Goal: Information Seeking & Learning: Learn about a topic

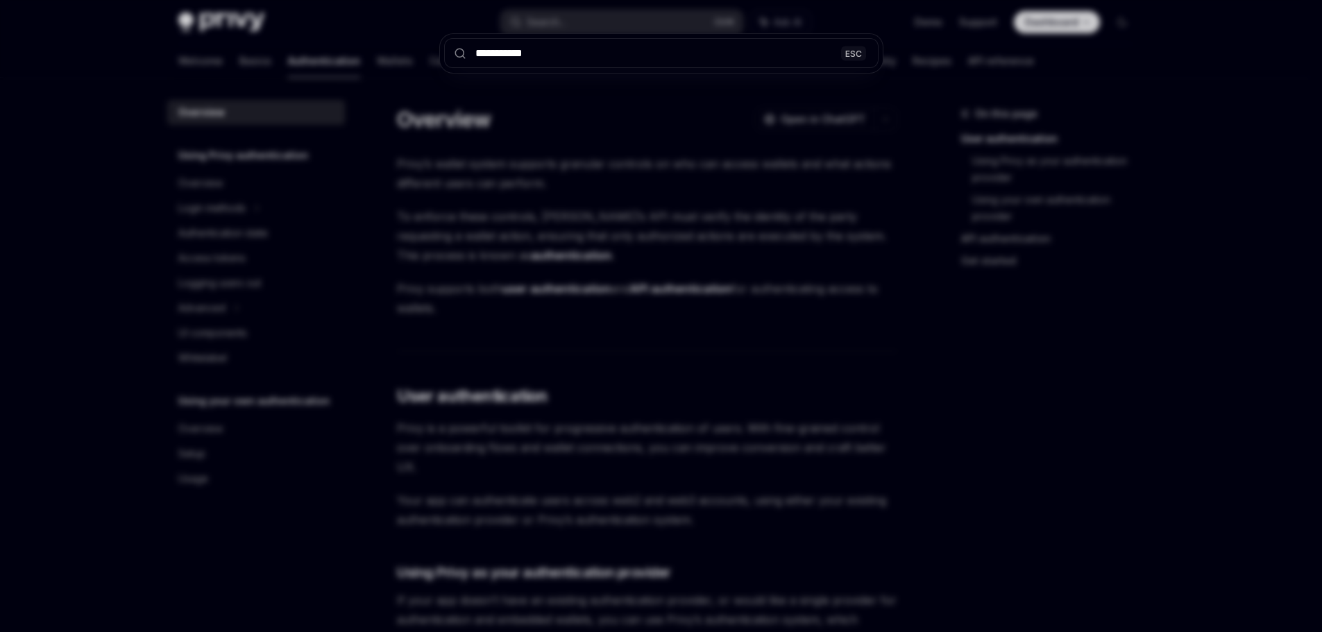
scroll to position [280, 0]
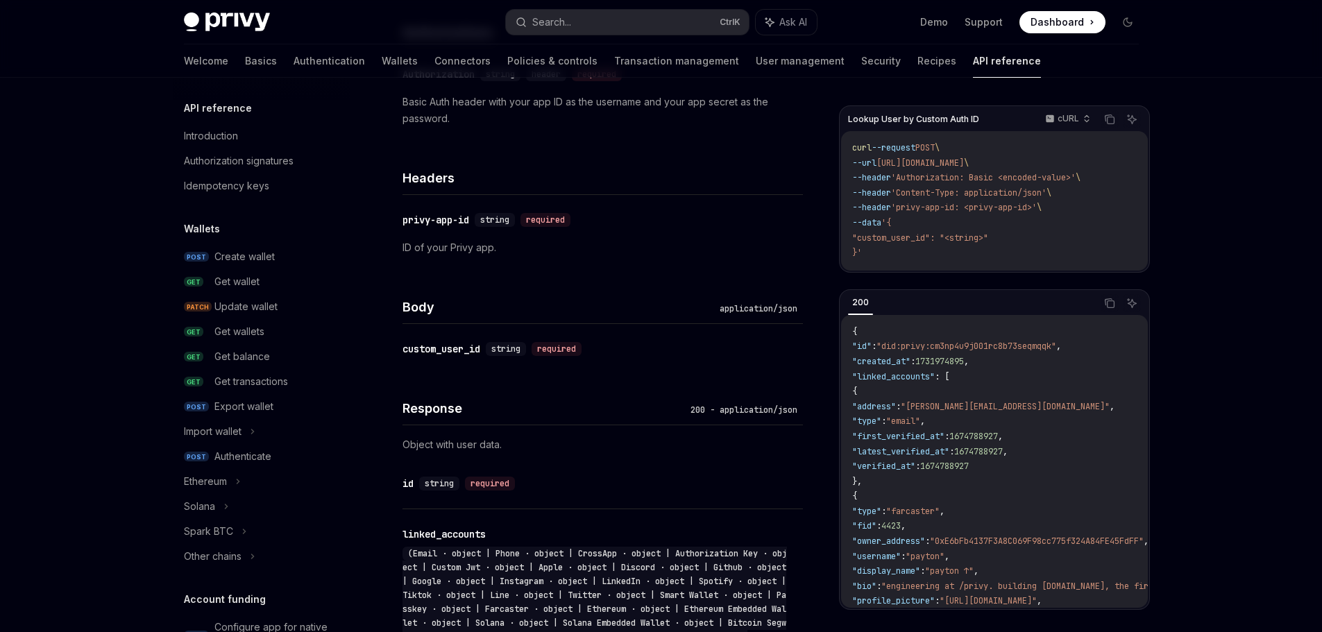
type textarea "*"
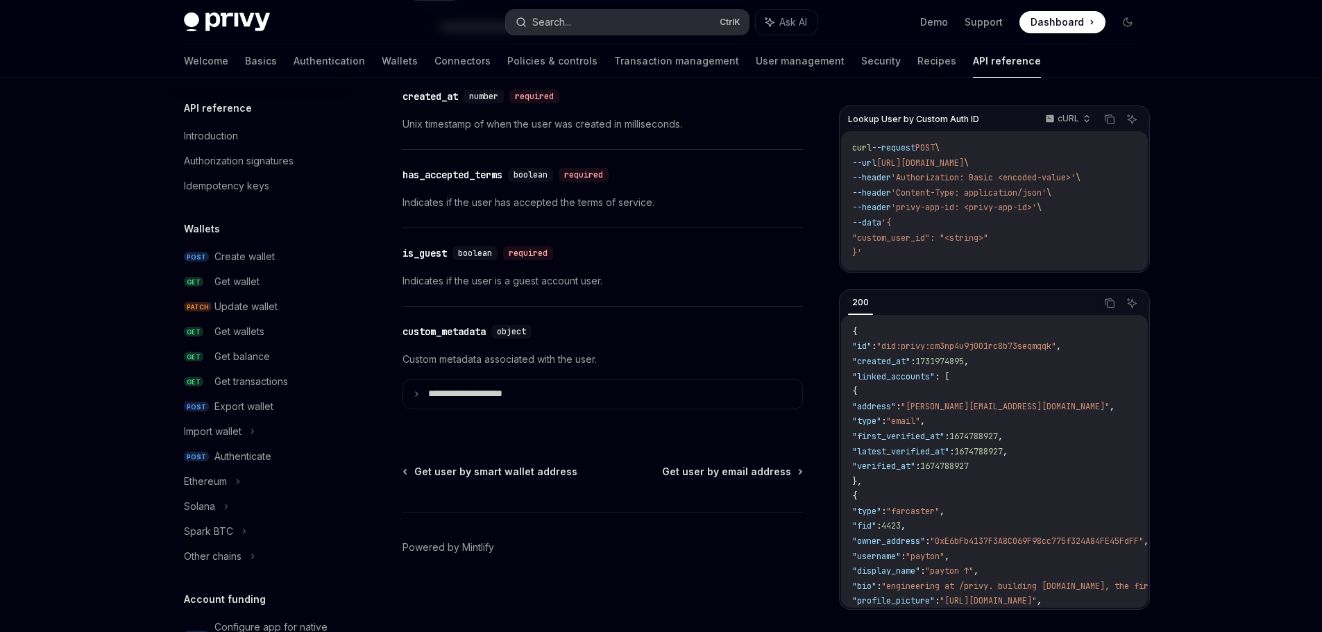
click at [575, 32] on button "Search... Ctrl K" at bounding box center [627, 22] width 243 height 25
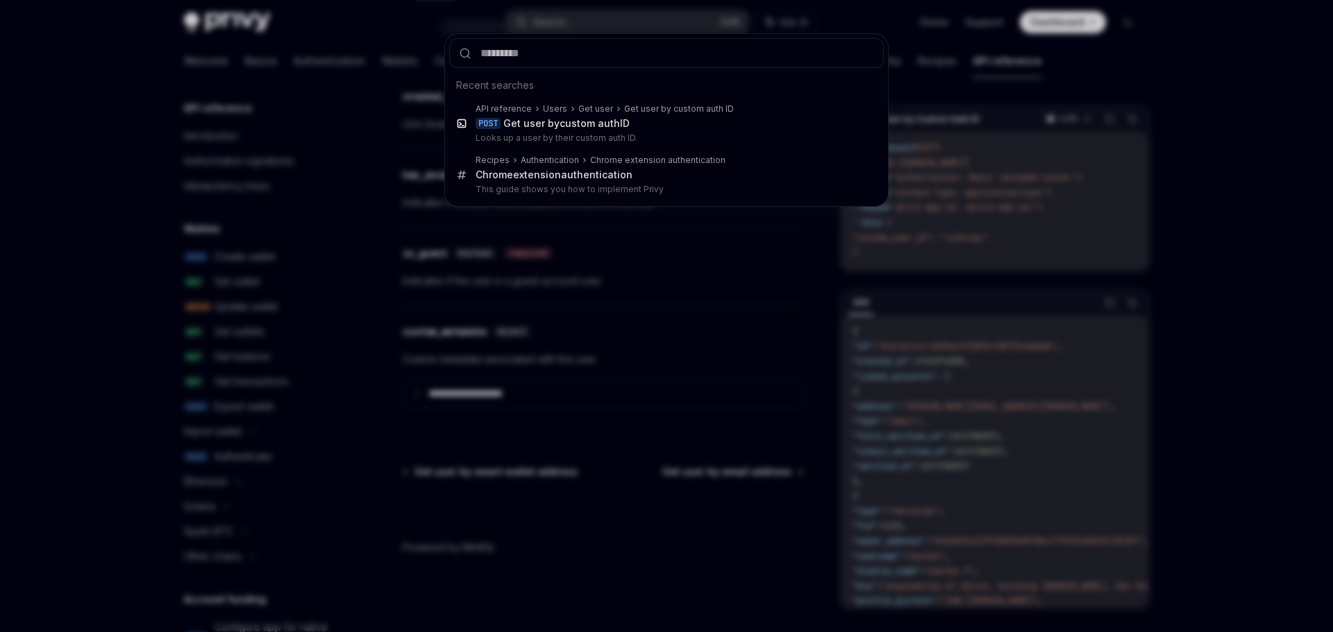
type input "**********"
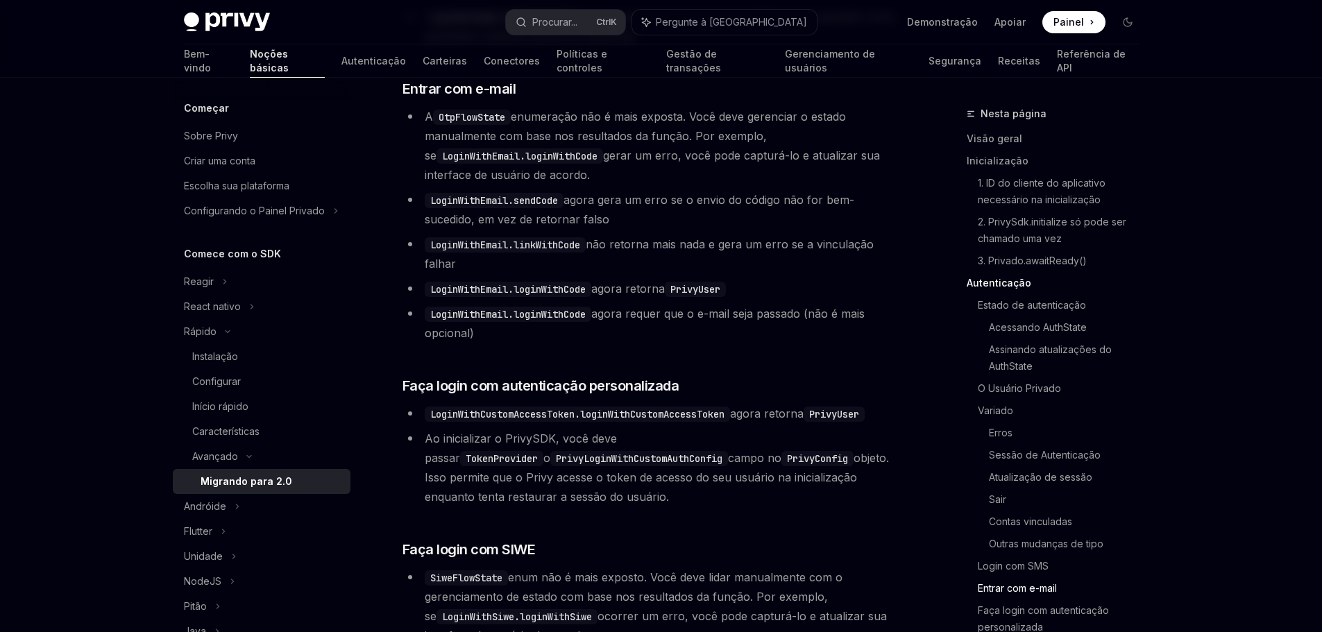
scroll to position [3631, 0]
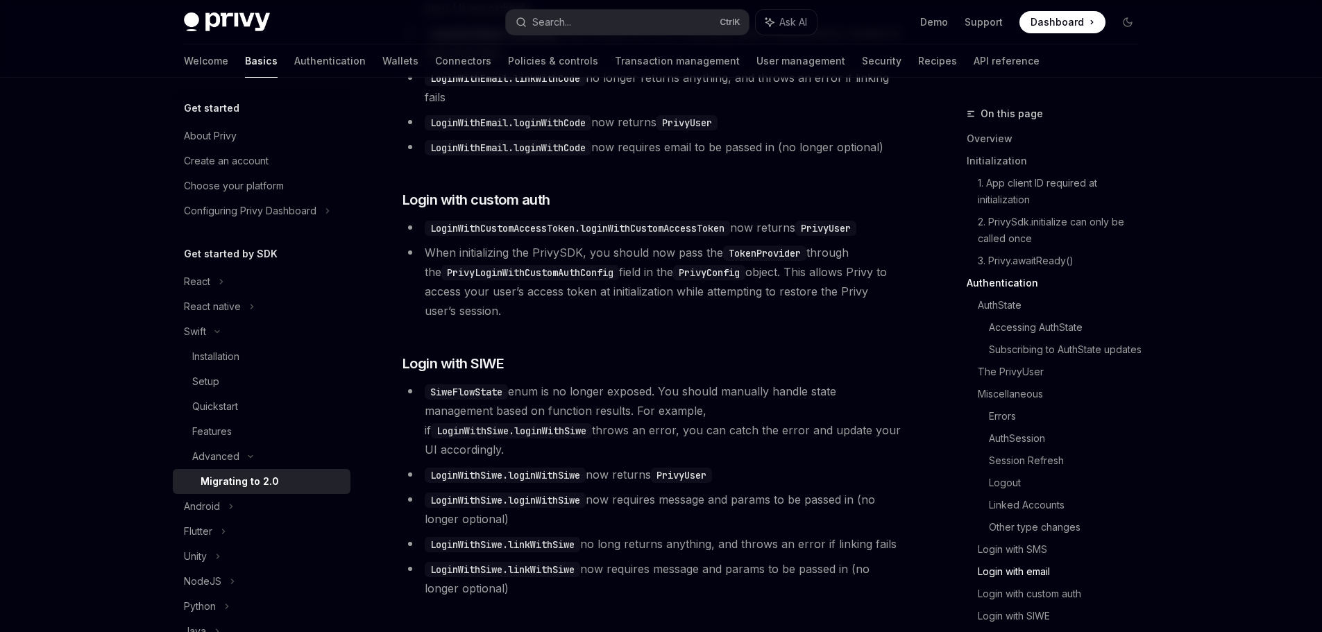
click at [613, 403] on li "SiweFlowState enum is no longer exposed. You should manually handle state manag…" at bounding box center [653, 421] width 500 height 78
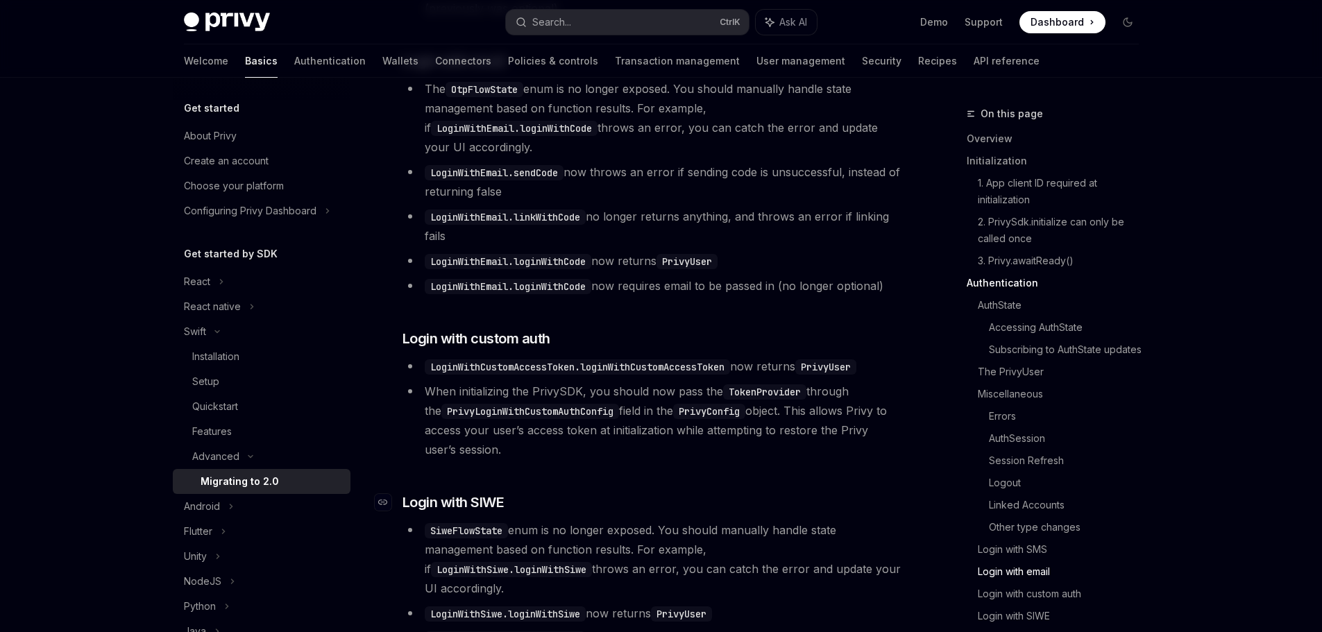
scroll to position [3423, 0]
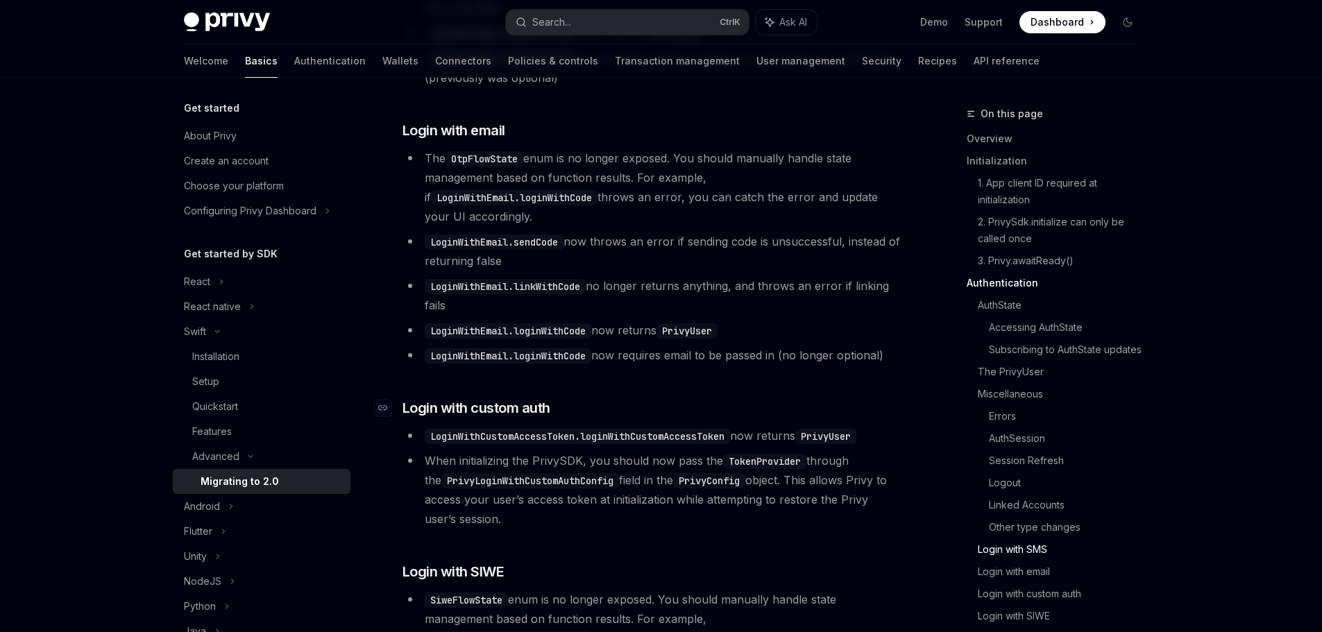
drag, startPoint x: 482, startPoint y: 510, endPoint x: 402, endPoint y: 398, distance: 138.3
copy div "​ Login with custom auth LoginWithCustomAccessToken.loginWithCustomAccessToken …"
click at [1062, 605] on link "Login with custom auth" at bounding box center [1064, 594] width 172 height 22
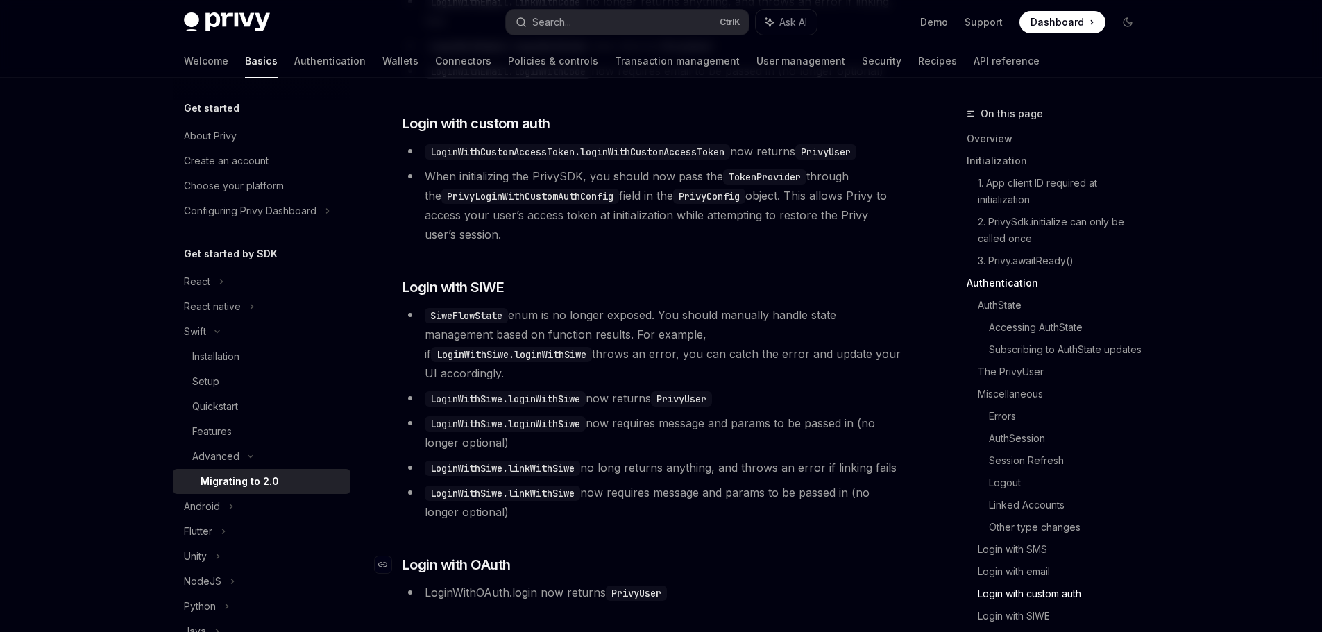
click at [764, 555] on h3 "​ Login with OAuth" at bounding box center [653, 564] width 500 height 19
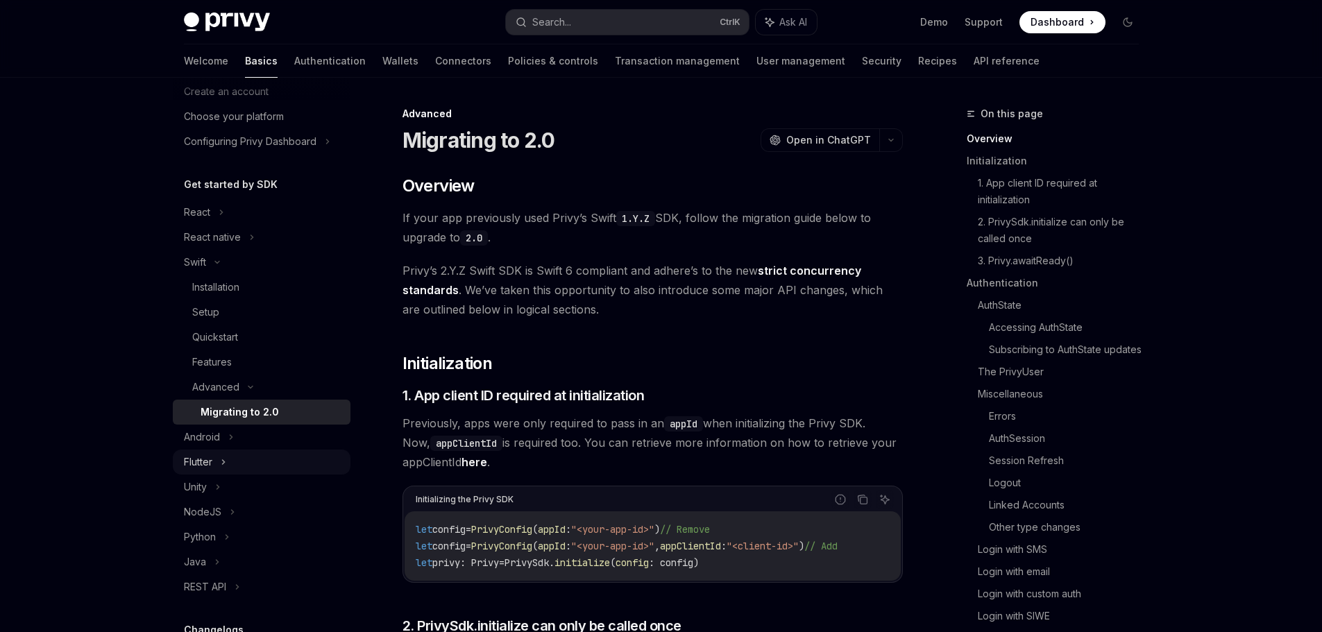
scroll to position [139, 0]
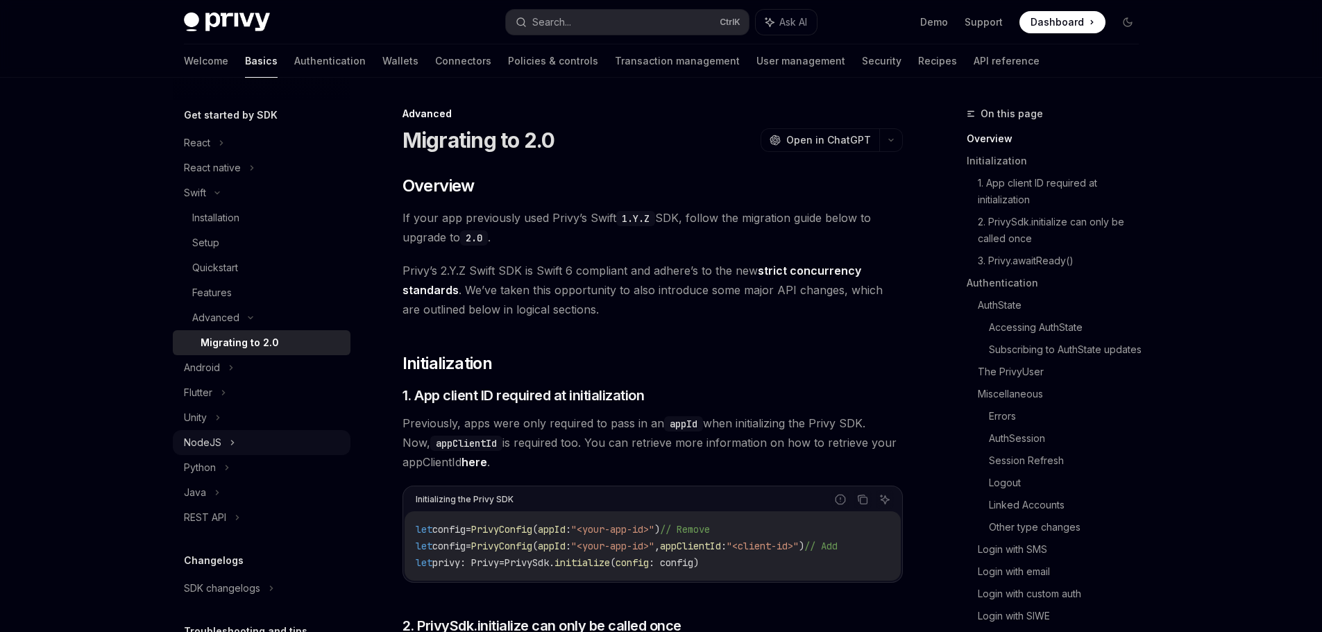
click at [279, 444] on div "NodeJS" at bounding box center [262, 442] width 178 height 25
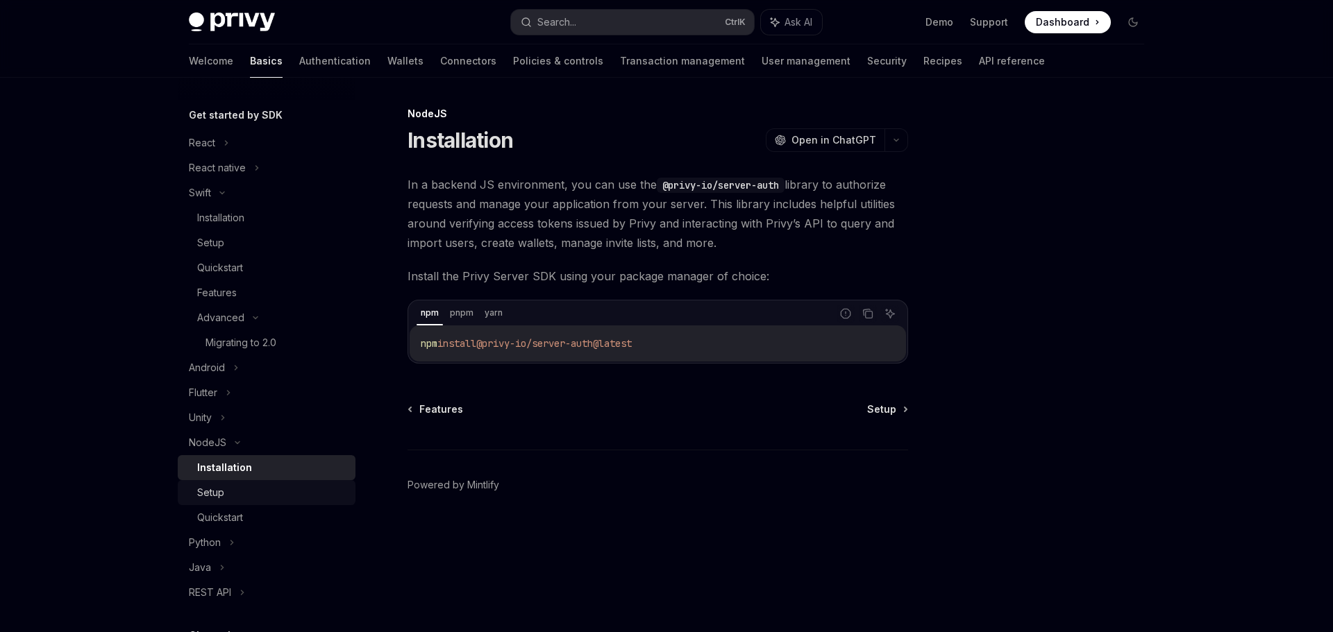
click at [273, 498] on div "Setup" at bounding box center [272, 492] width 150 height 17
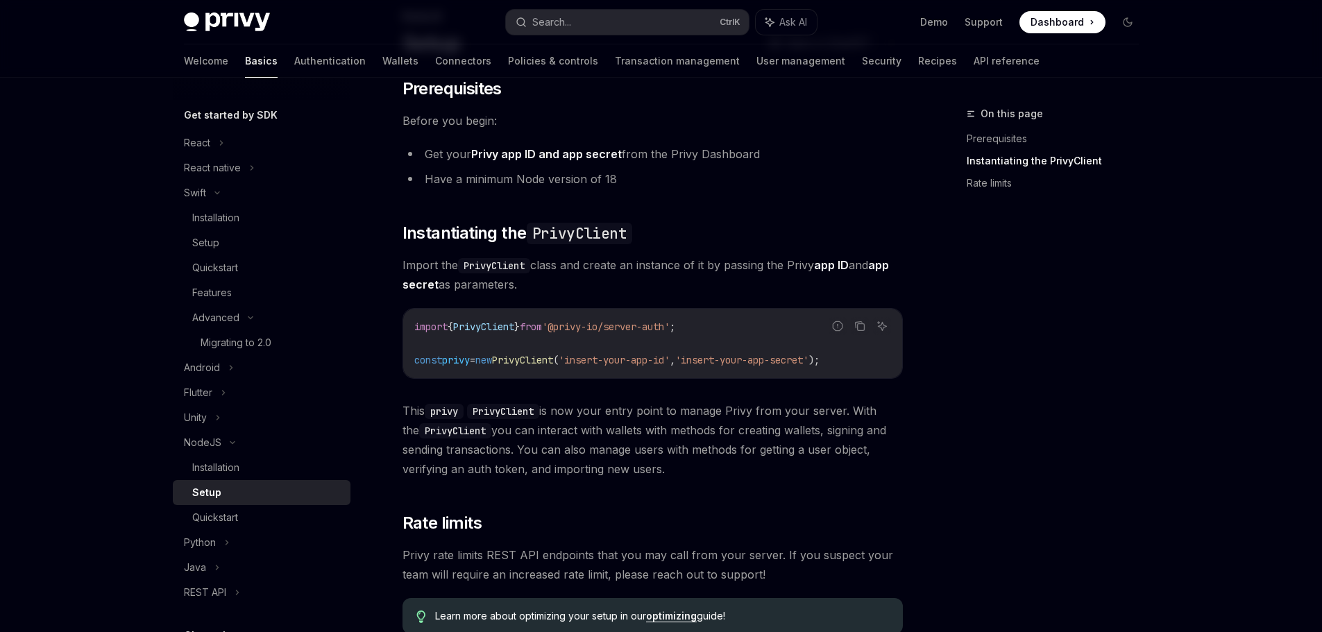
scroll to position [28, 0]
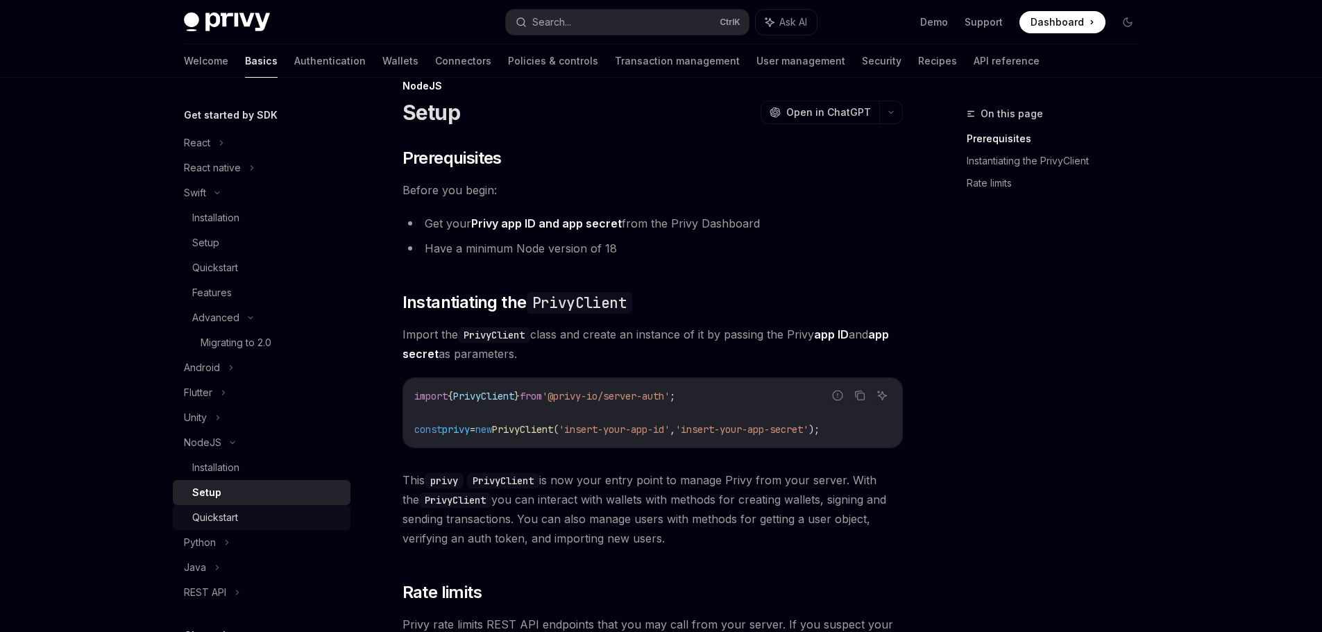
click at [255, 518] on div "Quickstart" at bounding box center [267, 517] width 150 height 17
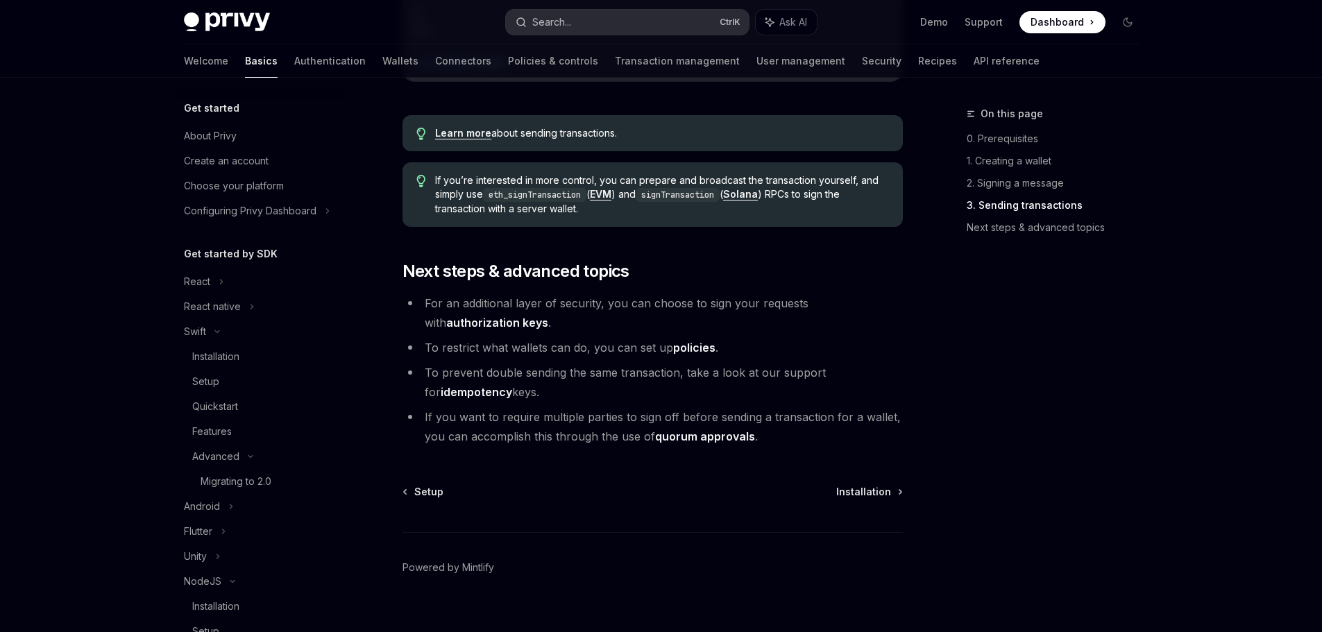
click at [585, 21] on button "Search... Ctrl K" at bounding box center [627, 22] width 243 height 25
type textarea "*"
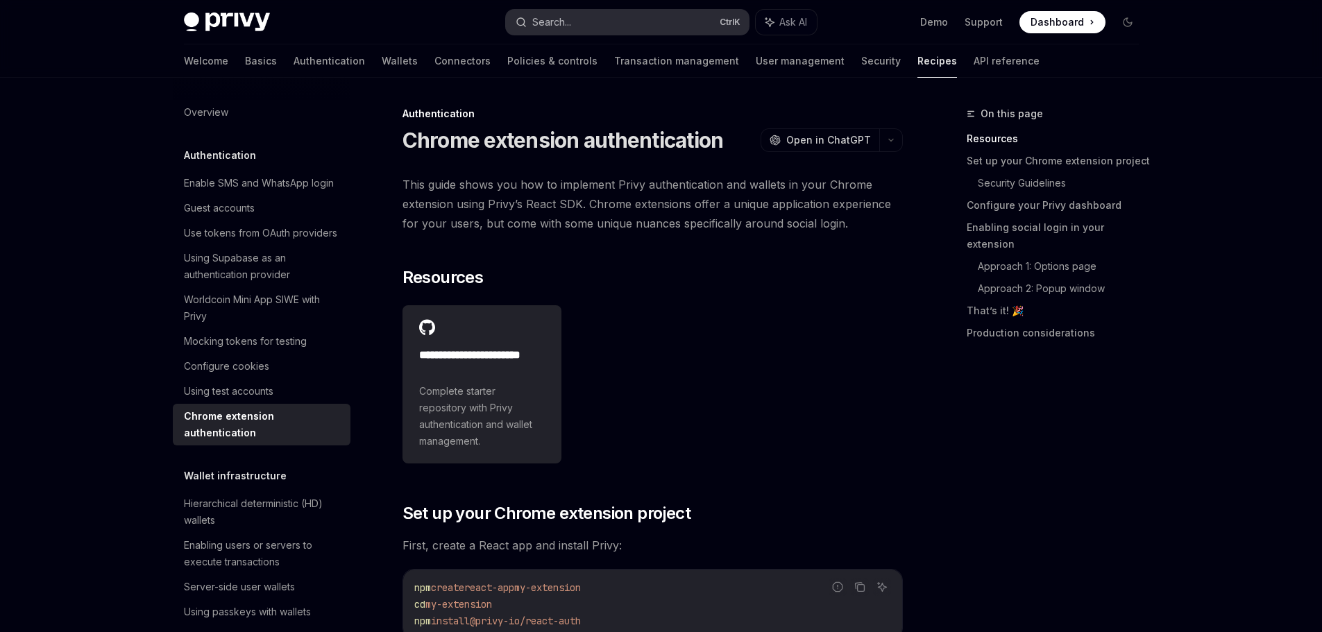
click at [616, 24] on button "Search... Ctrl K" at bounding box center [627, 22] width 243 height 25
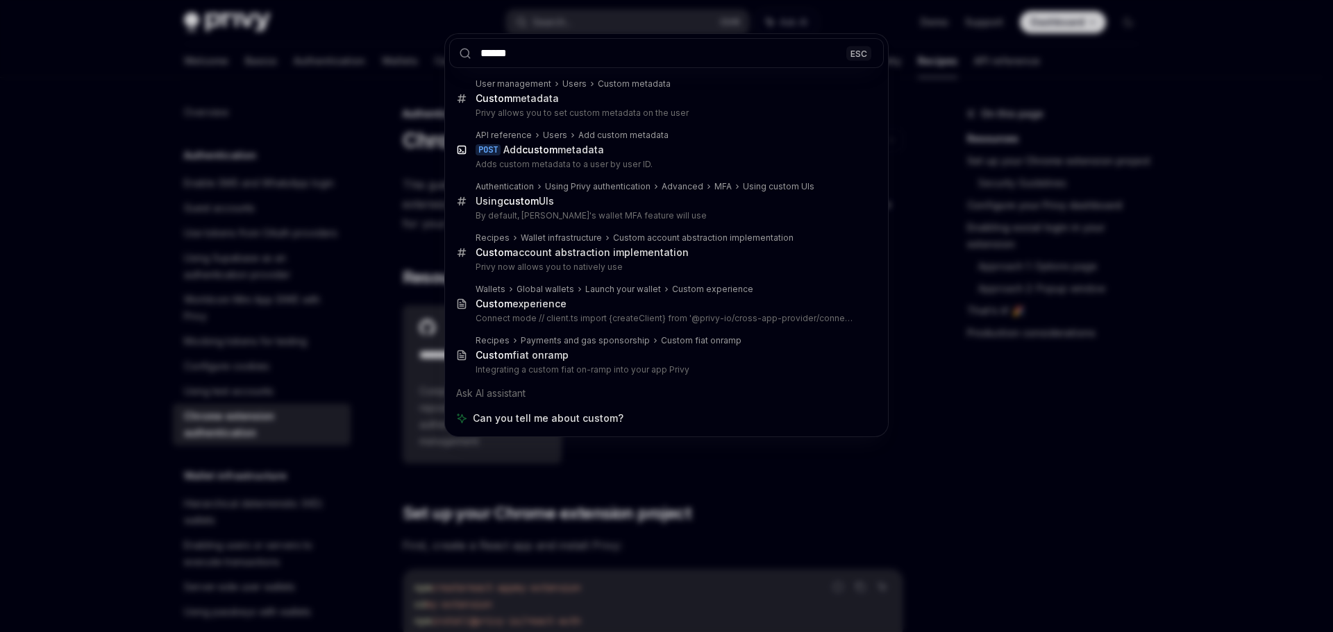
type input "******"
click at [989, 391] on div "****** ESC User management Users Custom metadata Custom metadata Privy allows y…" at bounding box center [666, 316] width 1333 height 632
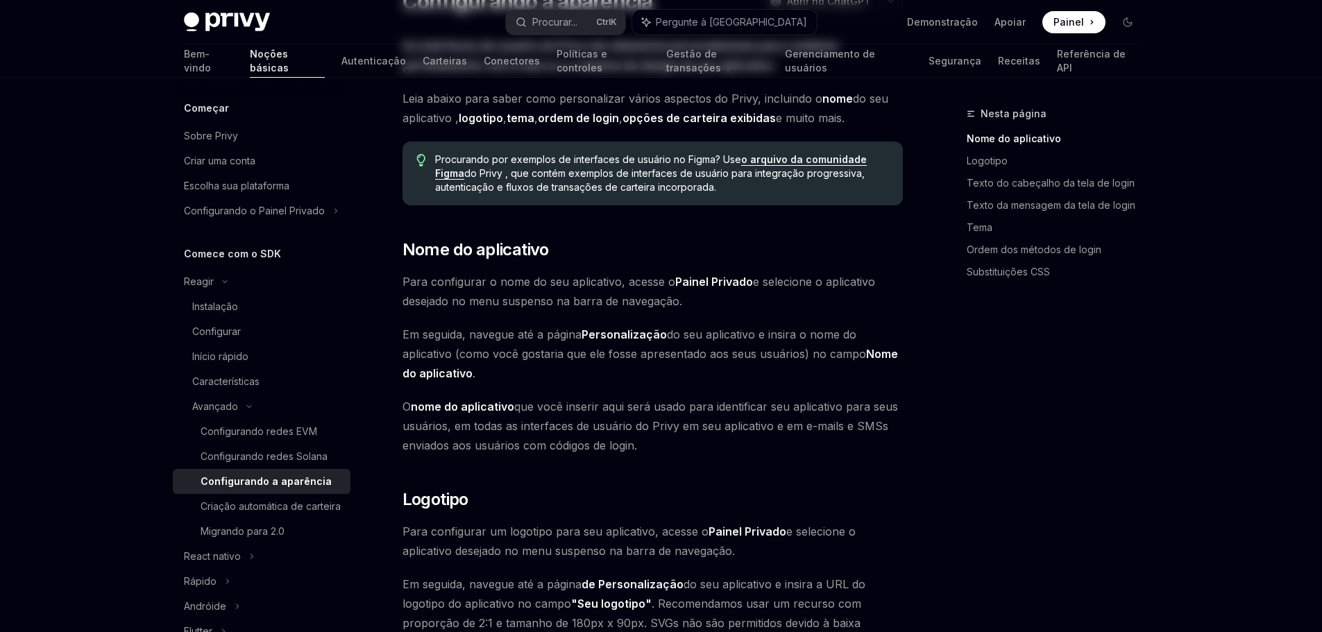
scroll to position [208, 0]
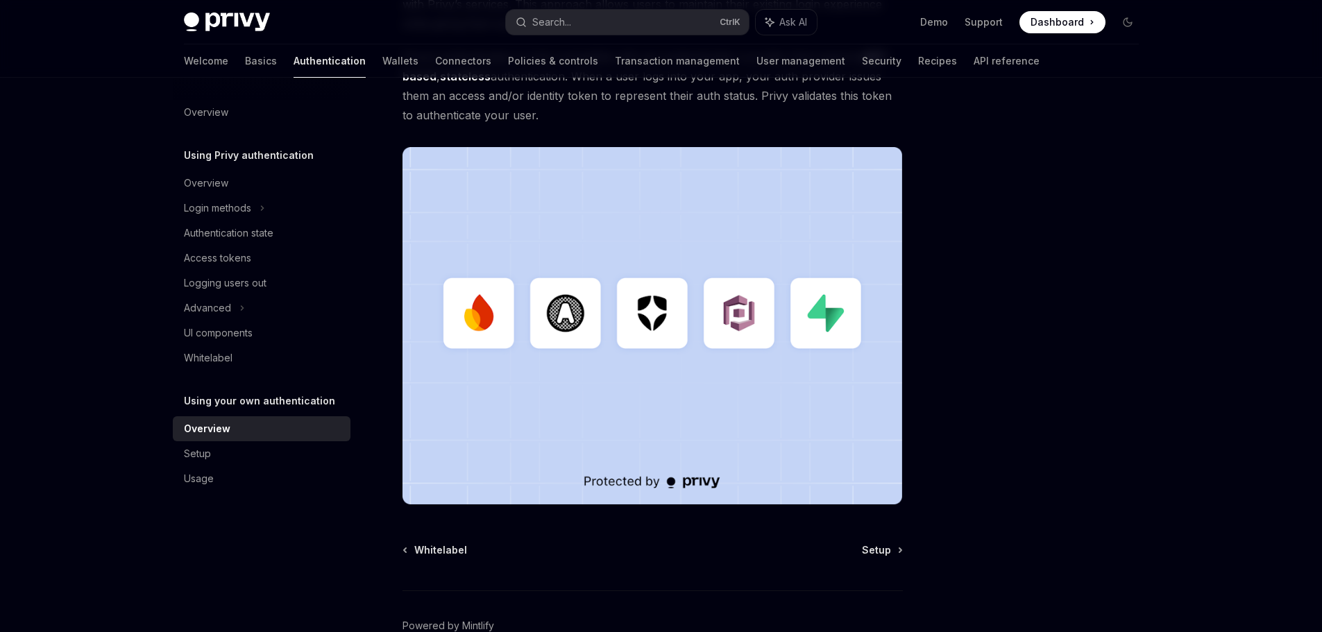
scroll to position [356, 0]
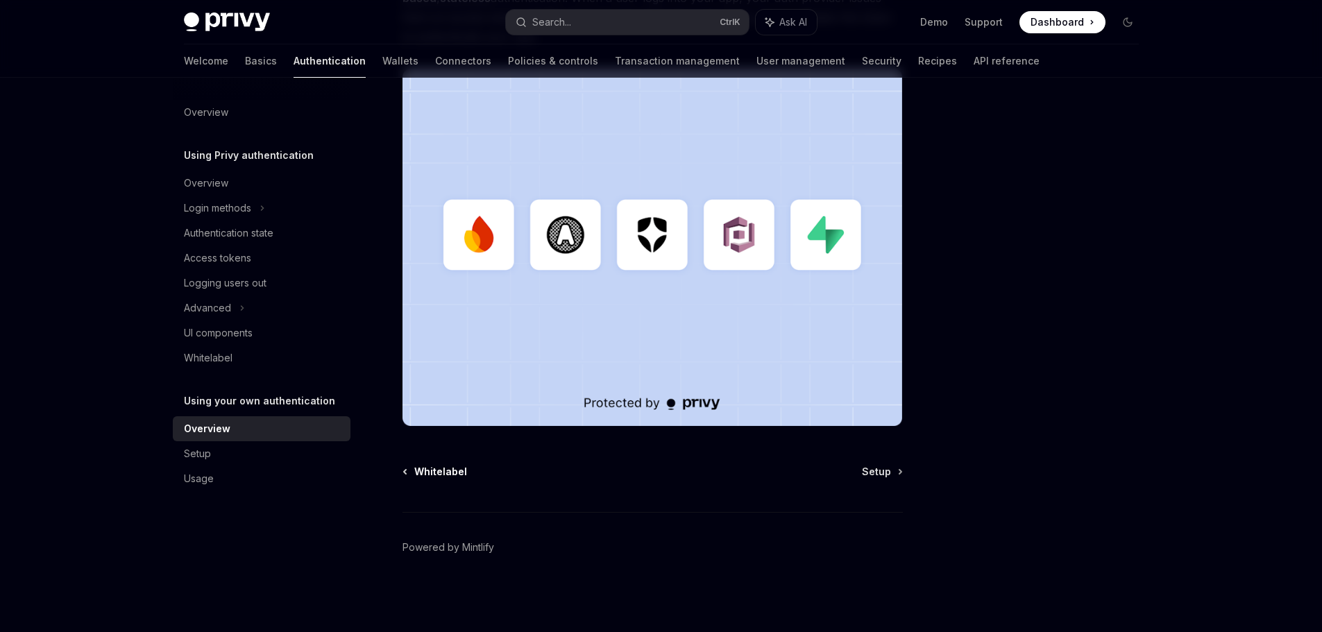
click at [448, 471] on span "Whitelabel" at bounding box center [440, 472] width 53 height 14
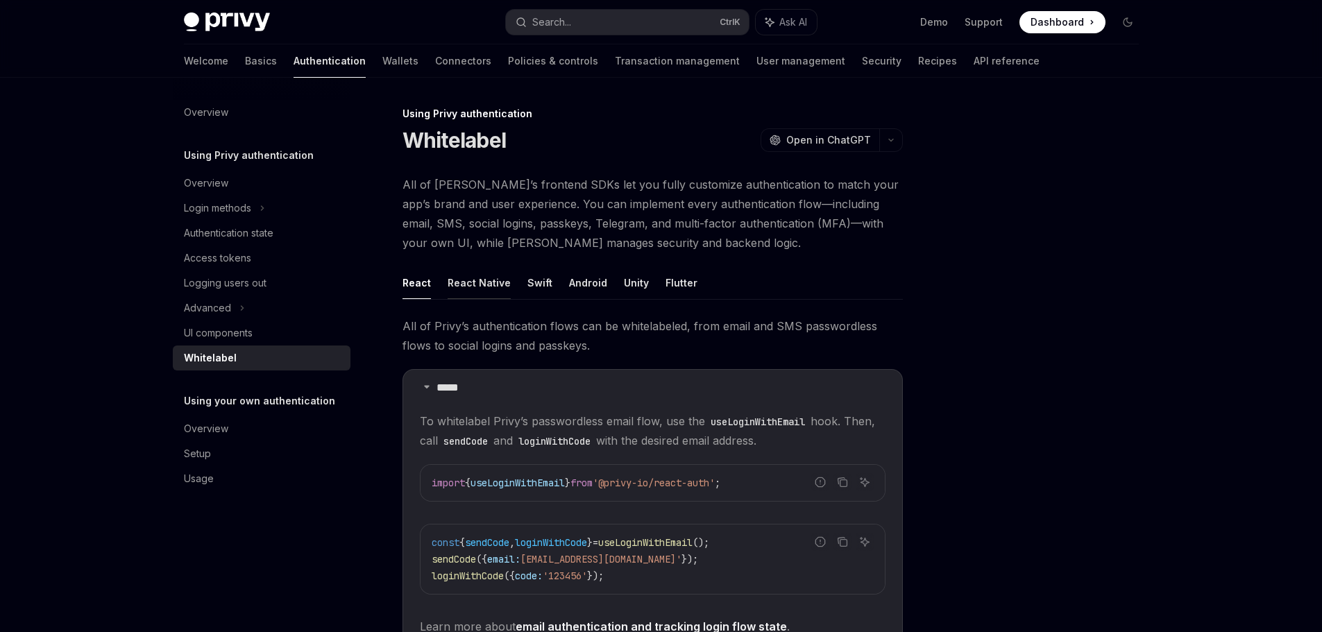
click at [473, 287] on button "React Native" at bounding box center [479, 283] width 63 height 33
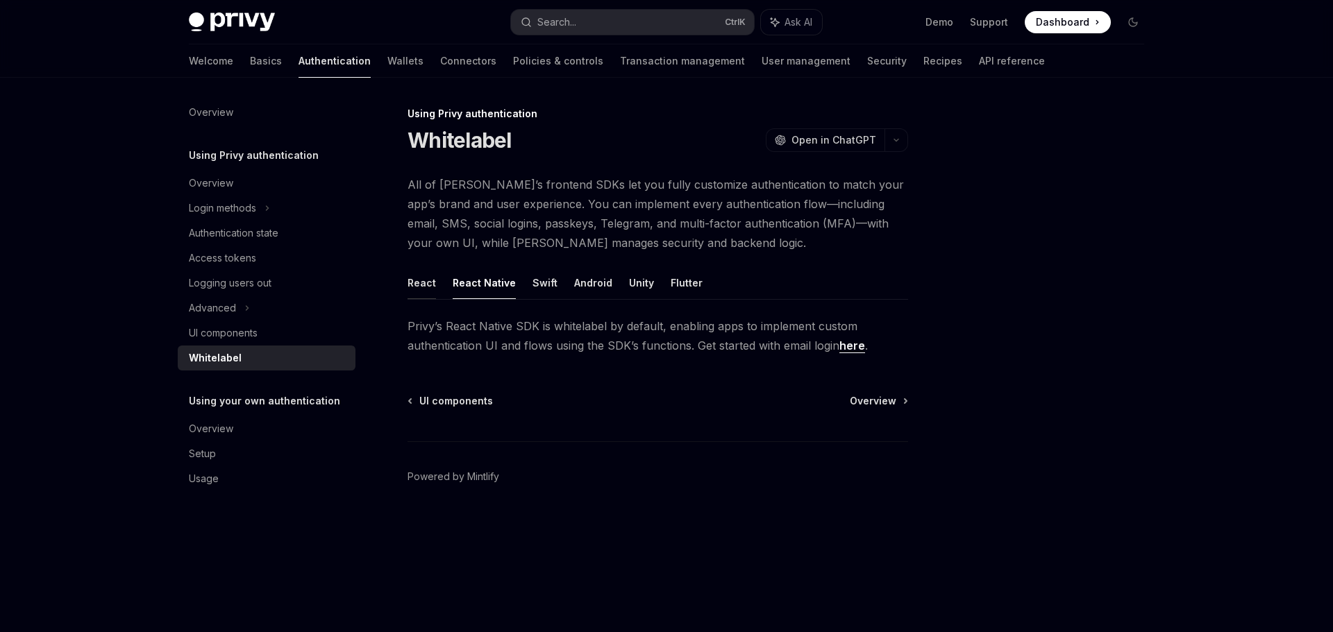
click at [425, 282] on button "React" at bounding box center [421, 283] width 28 height 33
type textarea "*"
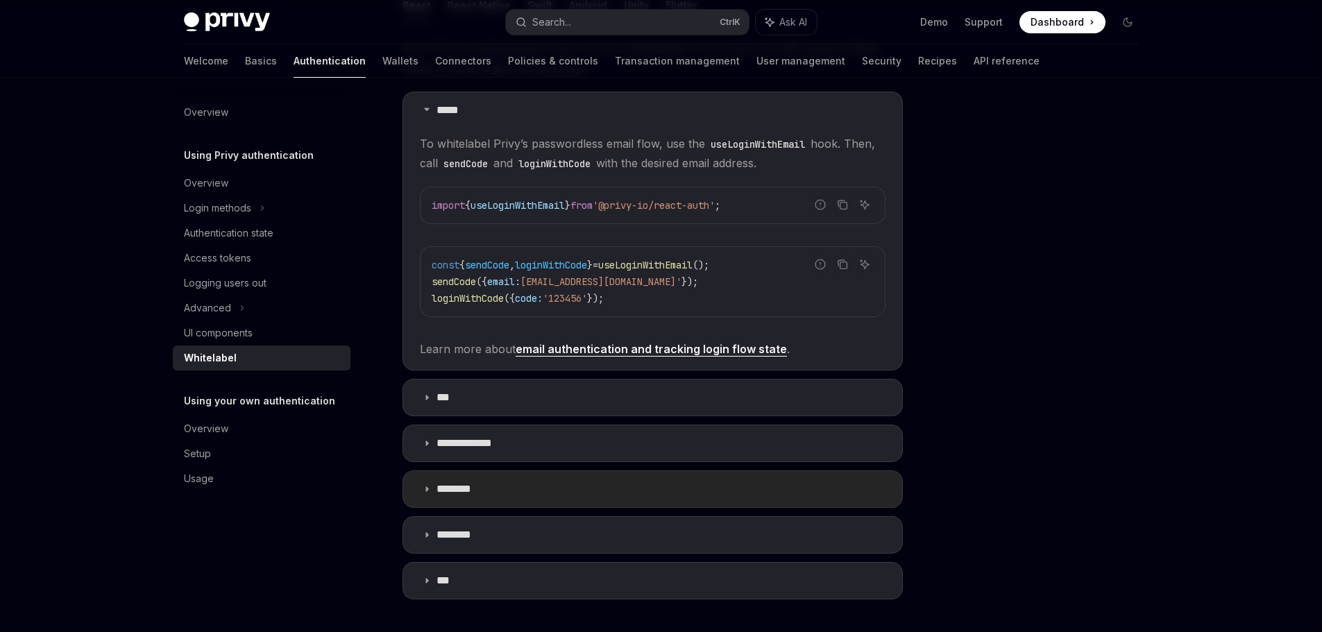
scroll to position [460, 0]
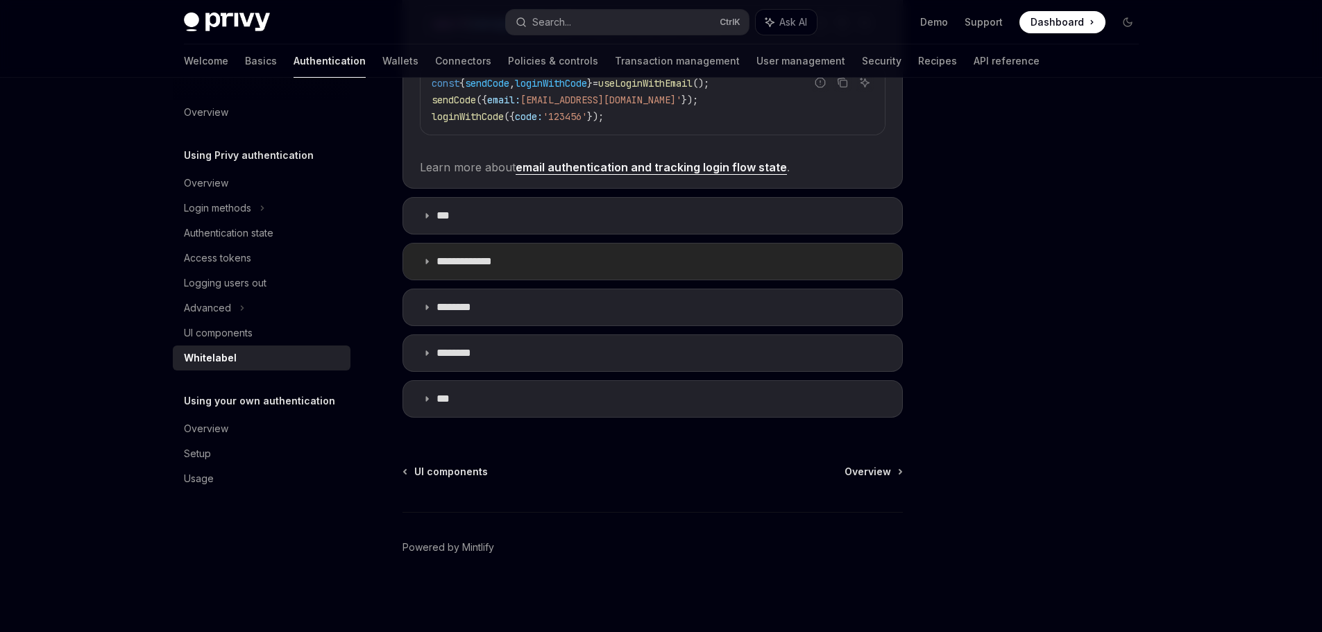
click at [495, 268] on p "**********" at bounding box center [470, 262] width 67 height 14
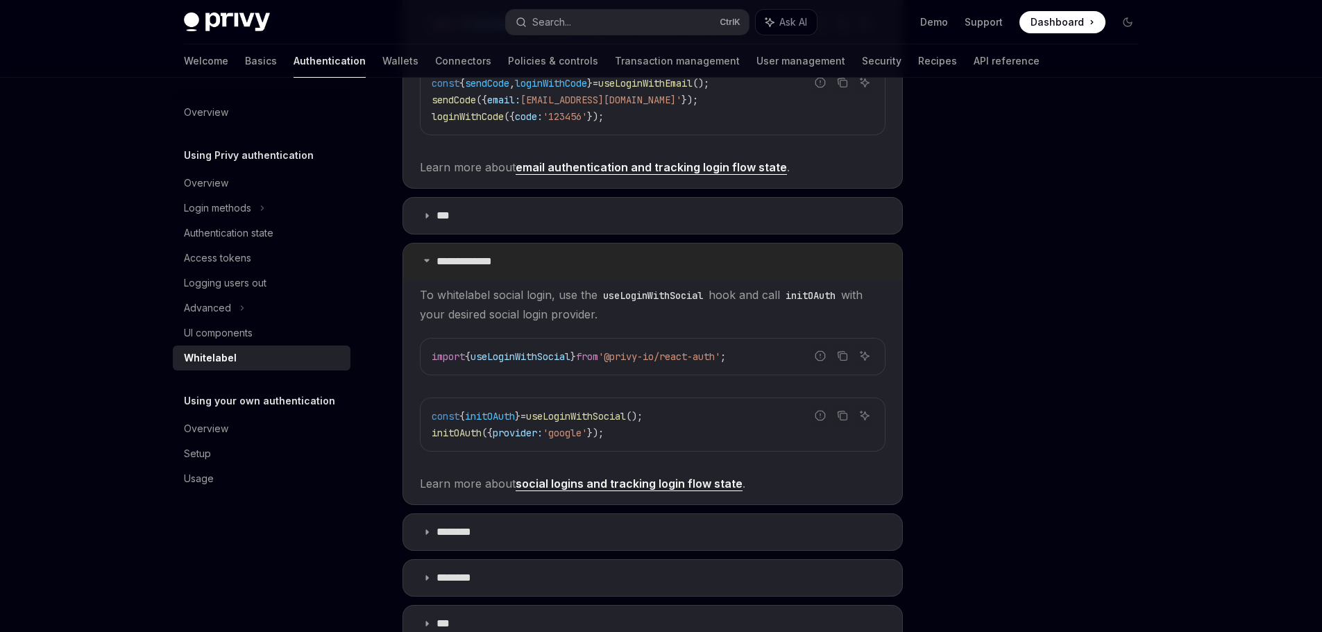
click at [495, 268] on p "**********" at bounding box center [470, 262] width 67 height 14
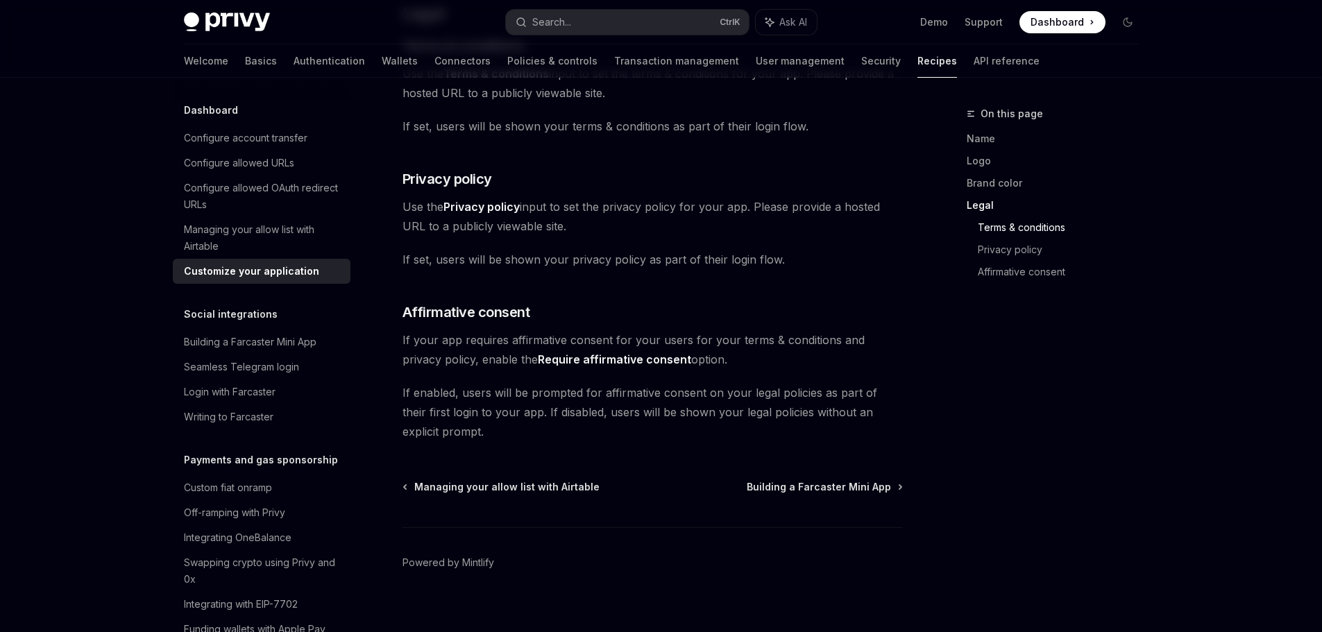
scroll to position [779, 0]
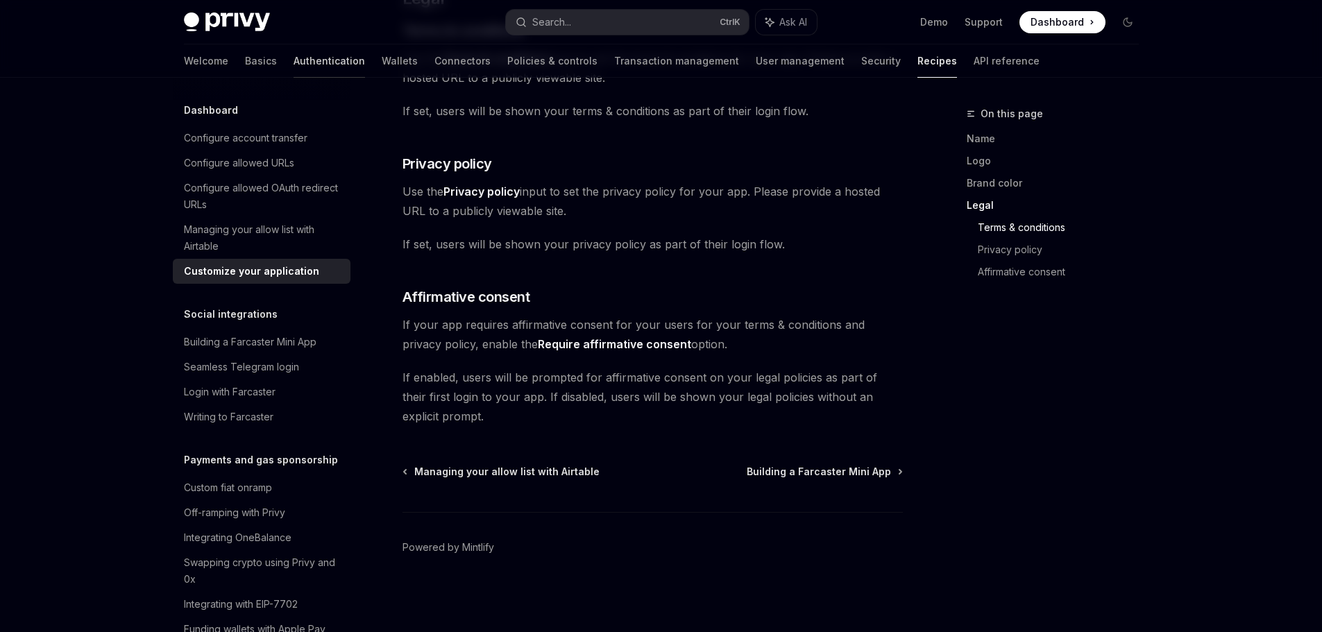
click at [294, 67] on link "Authentication" at bounding box center [329, 60] width 71 height 33
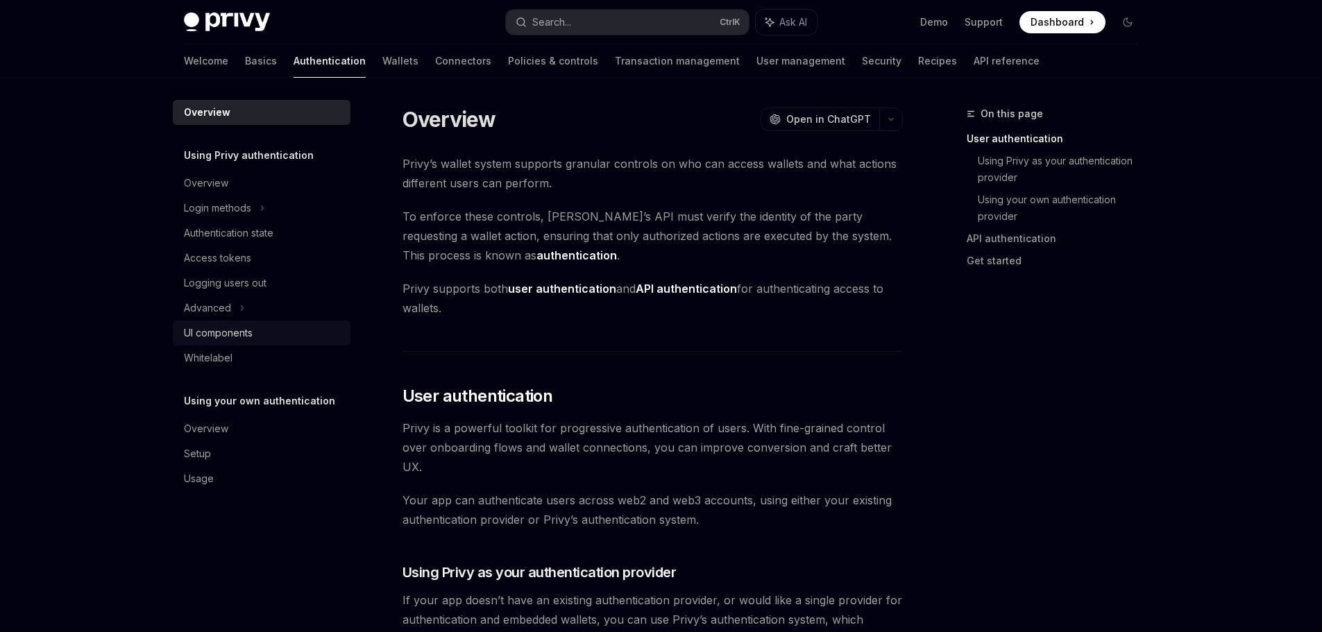
click at [286, 328] on div "UI components" at bounding box center [263, 333] width 158 height 17
type textarea "*"
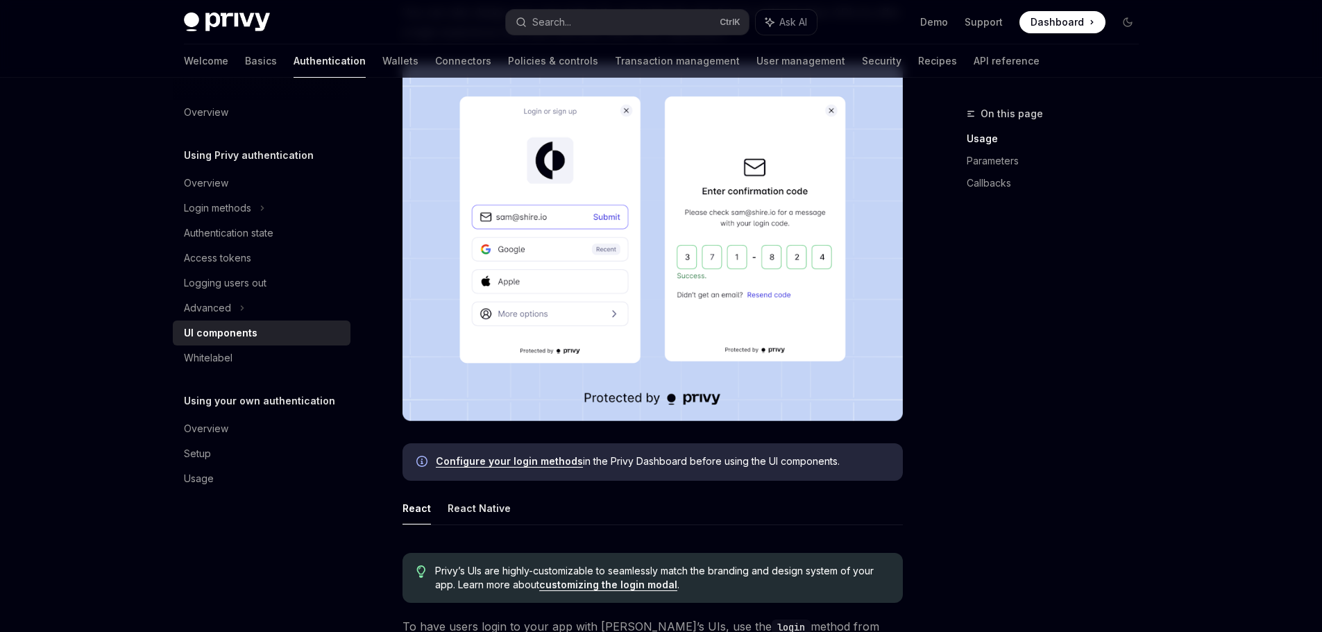
scroll to position [416, 0]
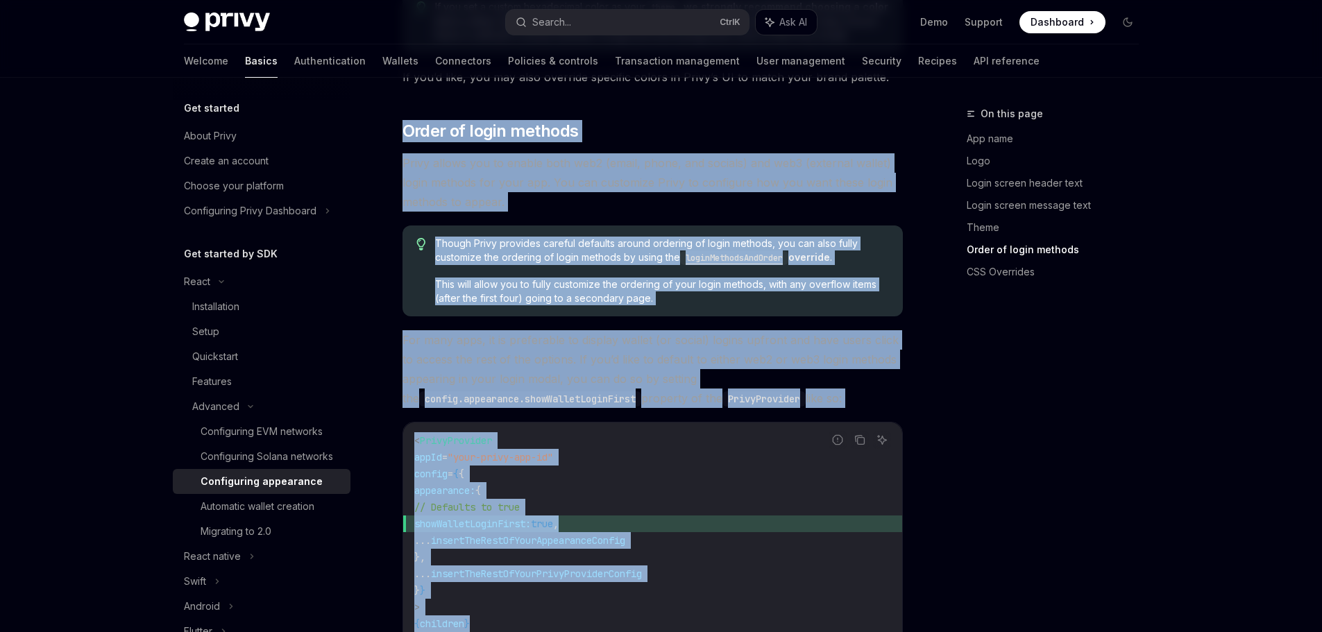
scroll to position [2846, 0]
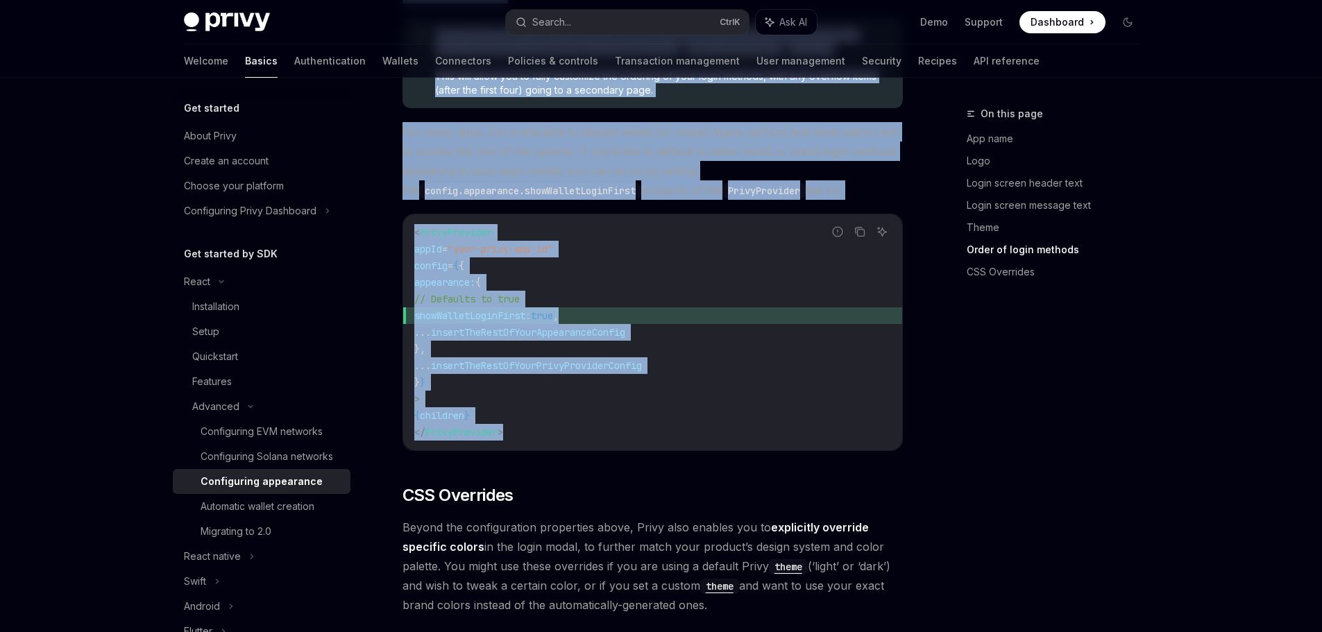
drag, startPoint x: 403, startPoint y: 104, endPoint x: 749, endPoint y: 405, distance: 458.5
copy div "Lorem ip dolor sitamet Conse adipis eli se doeius temp inc2 (utlab, etdol, mag …"
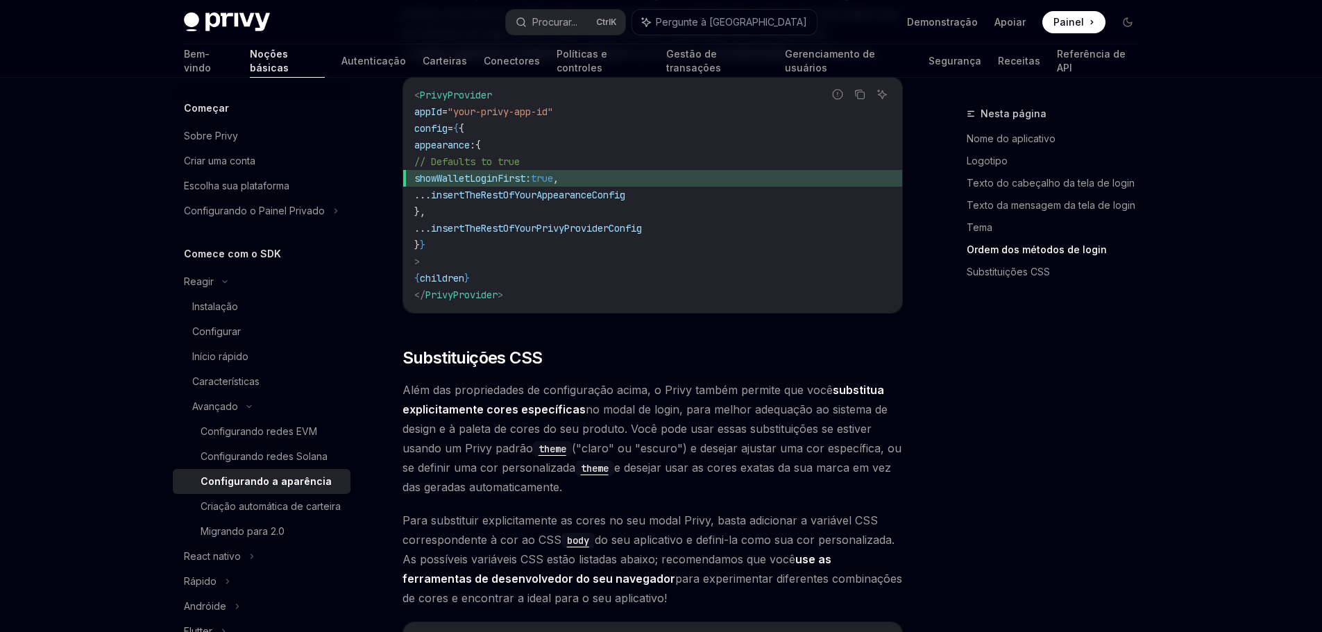
scroll to position [3369, 0]
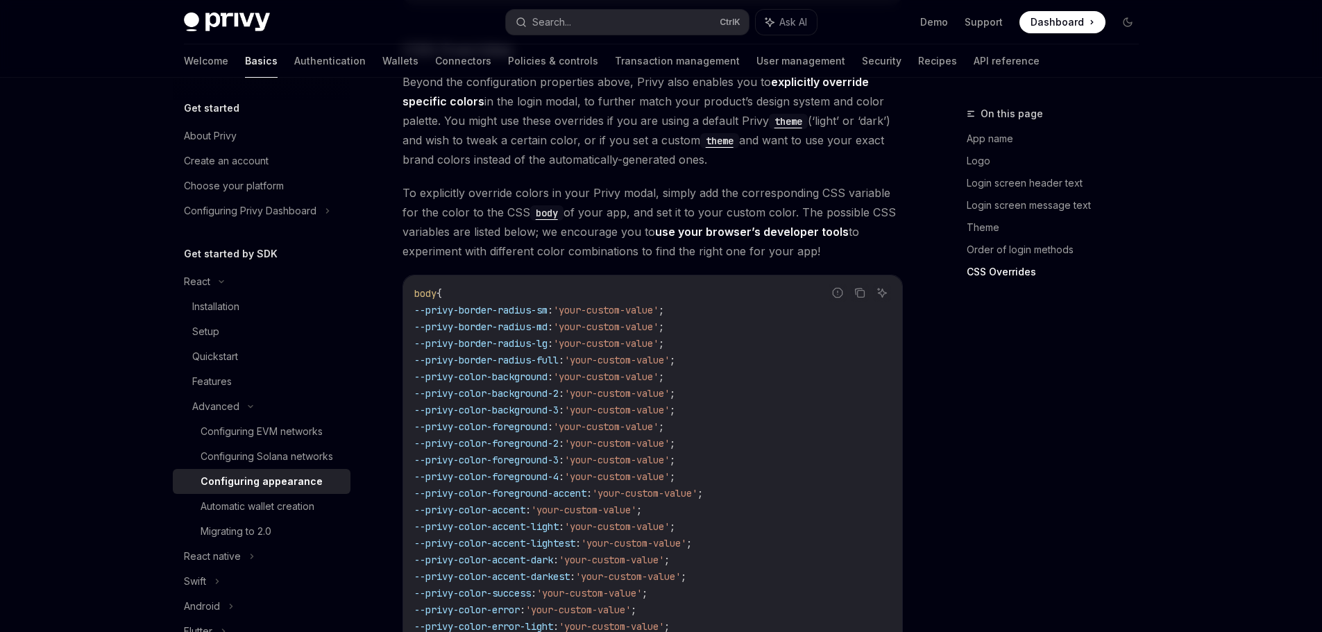
scroll to position [3508, 0]
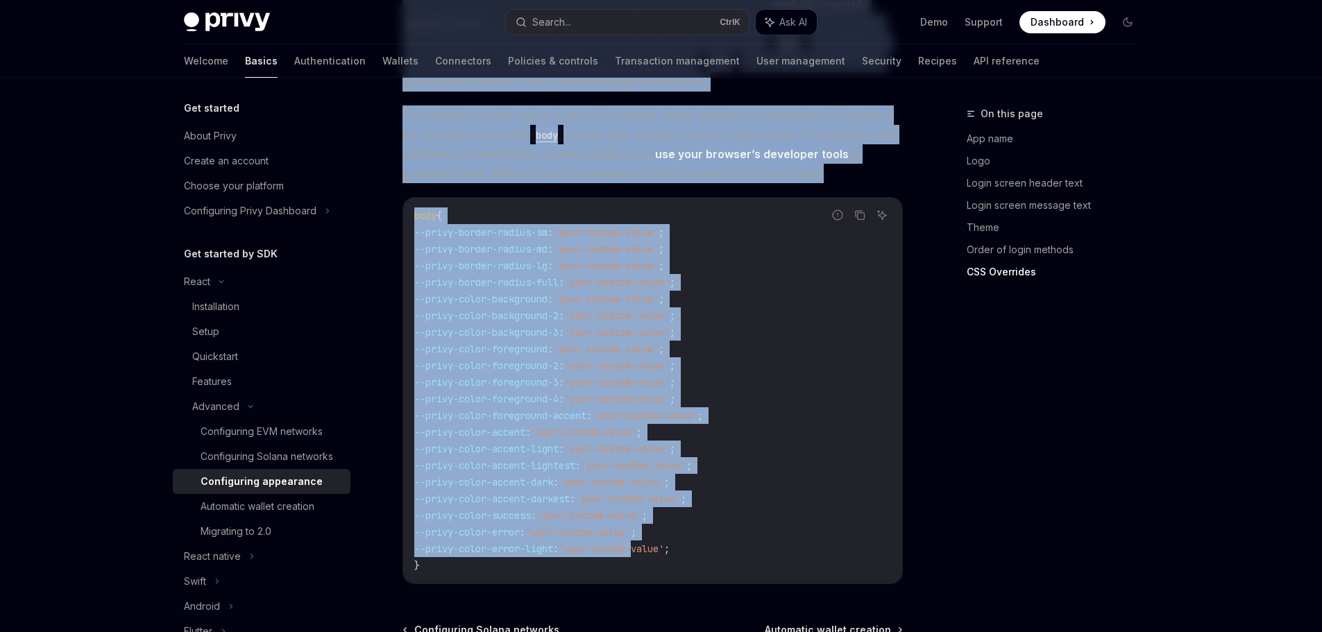
scroll to position [3439, 0]
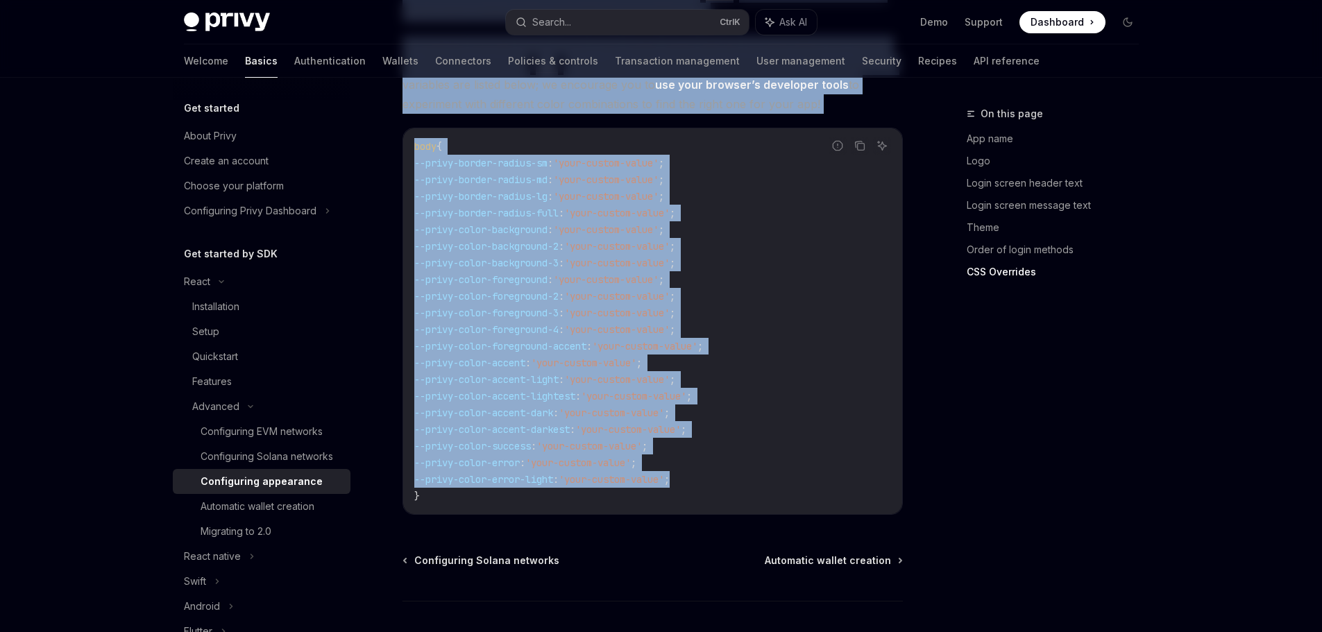
drag, startPoint x: 405, startPoint y: 295, endPoint x: 708, endPoint y: 465, distance: 347.8
copy div "CSS Overrides Beyond the configuration properties above, Privy also enables you…"
click at [837, 398] on code "body { --privy-border-radius-sm : 'your-custom-value' ; --privy-border-radius-m…" at bounding box center [652, 321] width 477 height 366
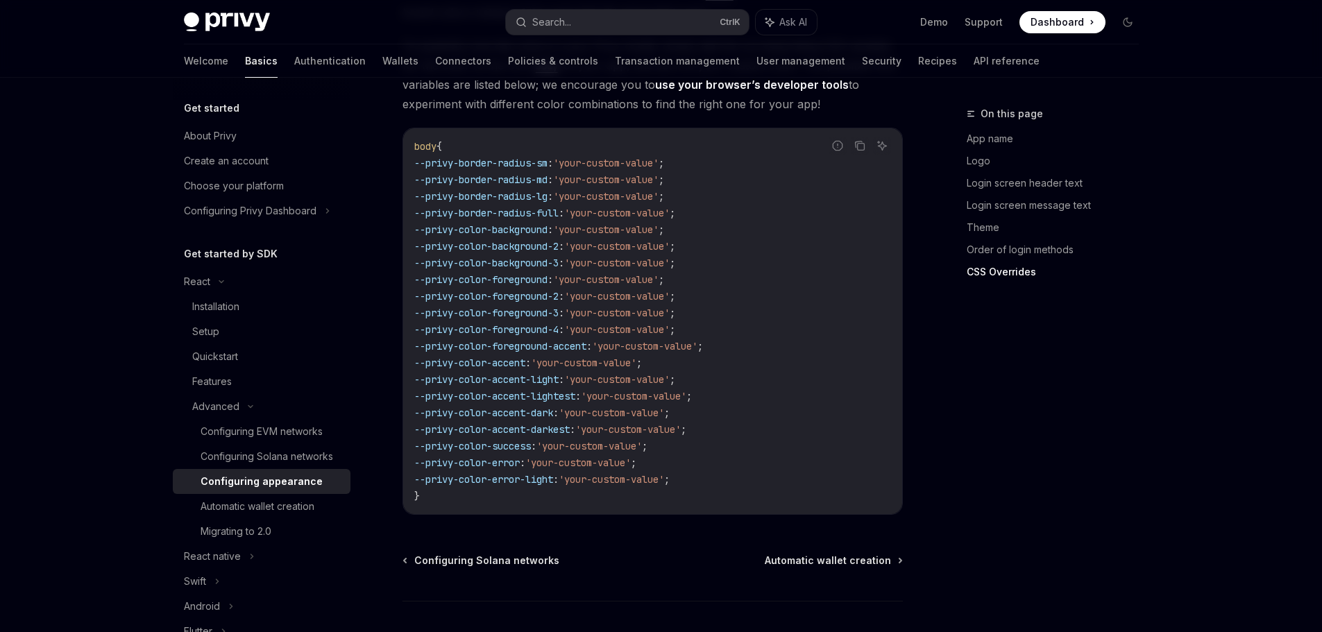
click at [945, 408] on div "On this page App name Logo Login screen header text Login screen message text T…" at bounding box center [1044, 369] width 211 height 527
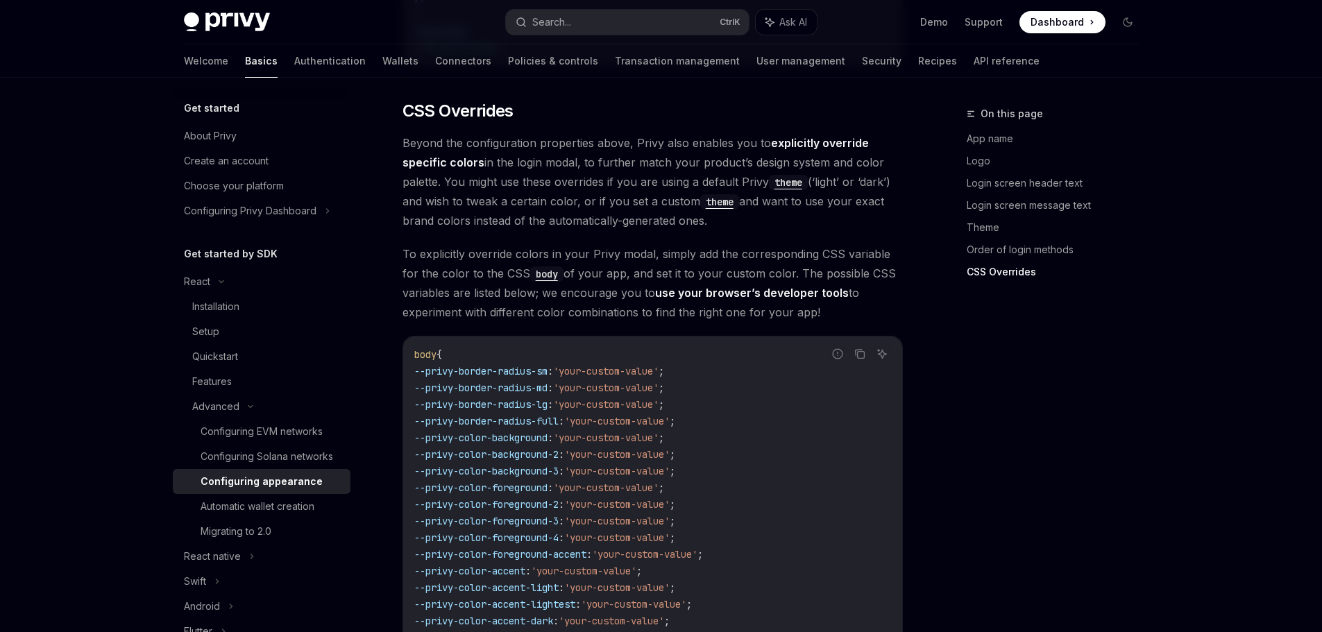
scroll to position [3369, 0]
